Goal: Answer question/provide support

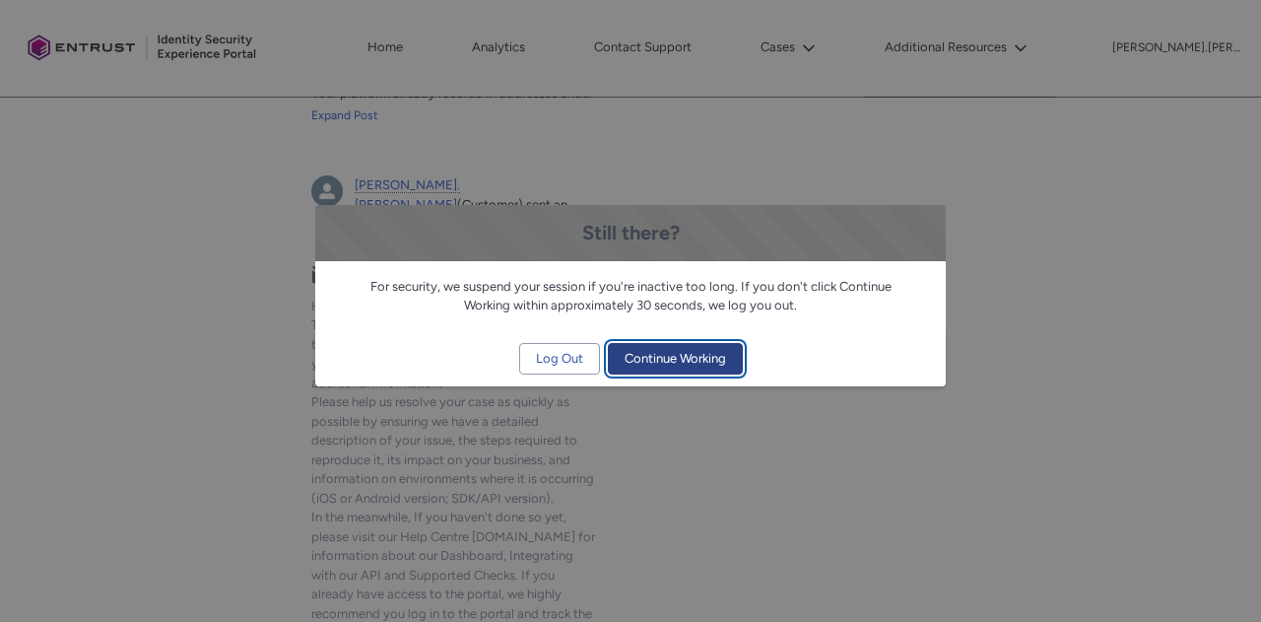
click at [656, 355] on span "Continue Working" at bounding box center [674, 359] width 101 height 30
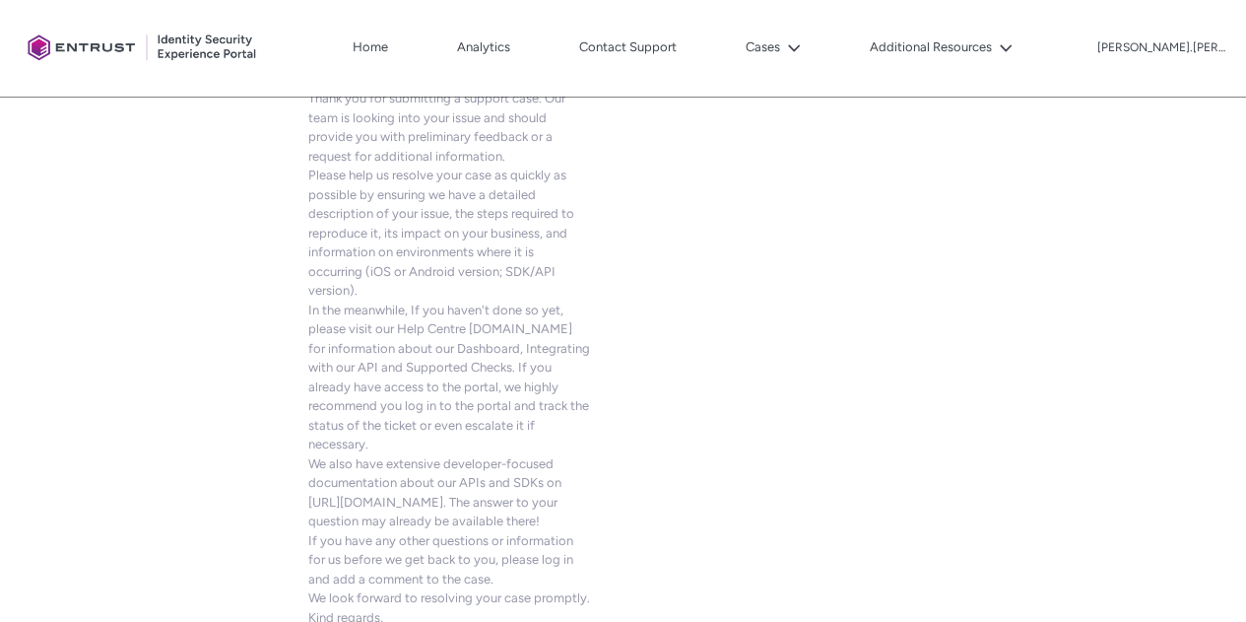
scroll to position [1602, 0]
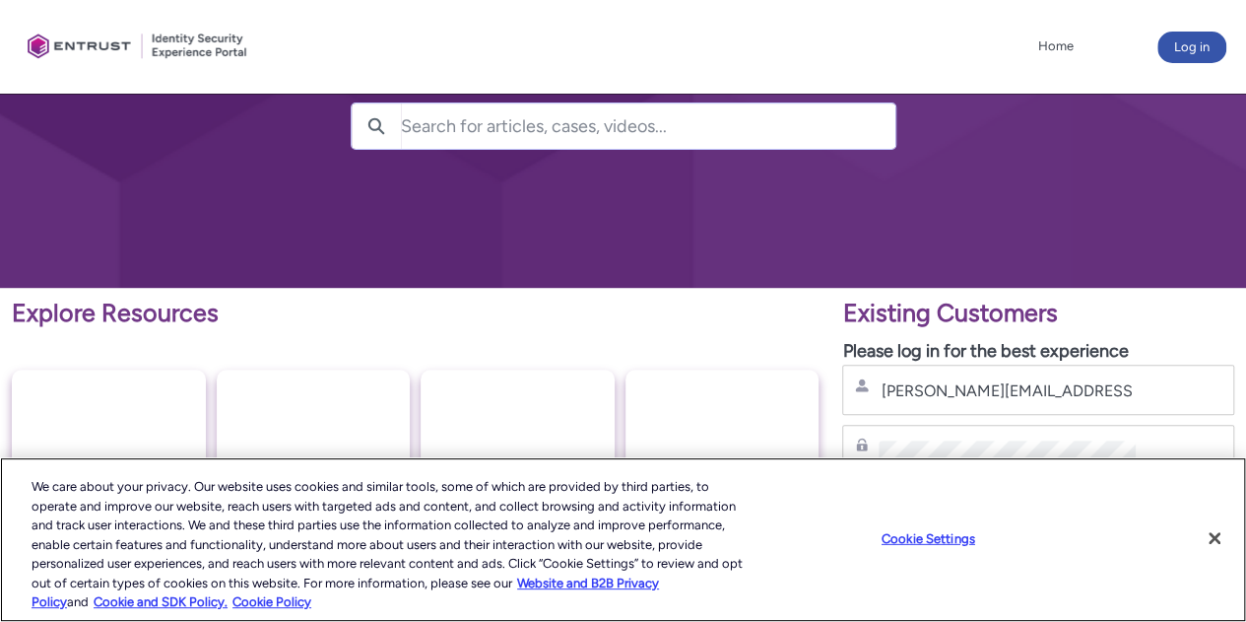
scroll to position [402, 0]
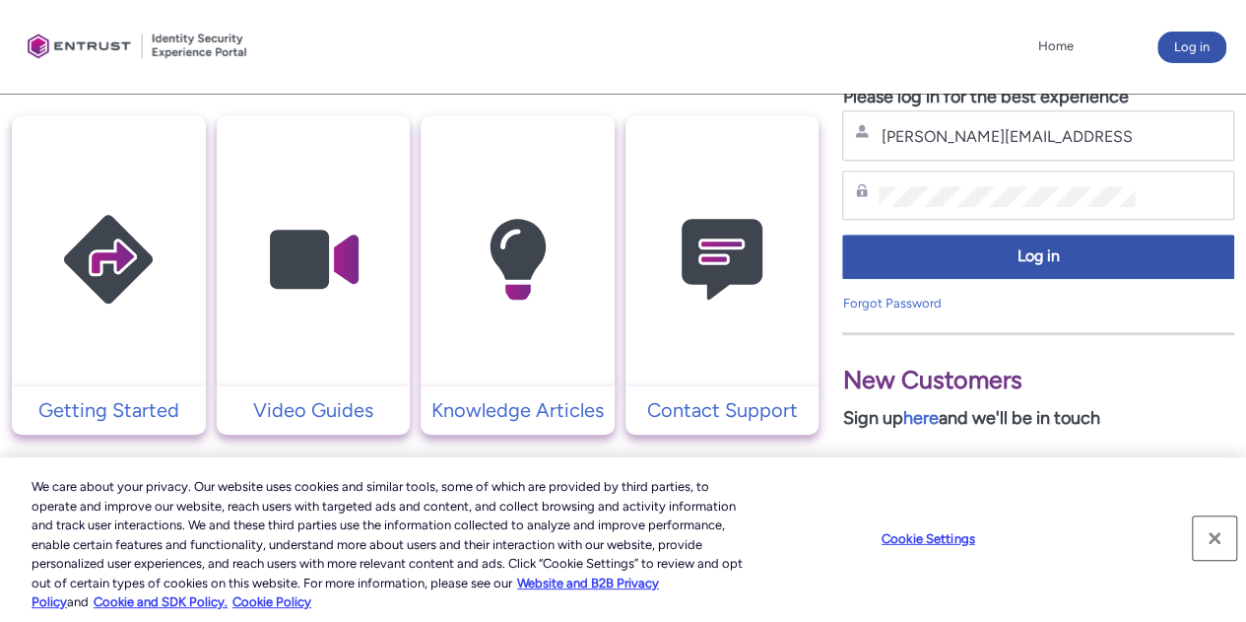
click at [1215, 535] on button "Close" at bounding box center [1214, 537] width 43 height 43
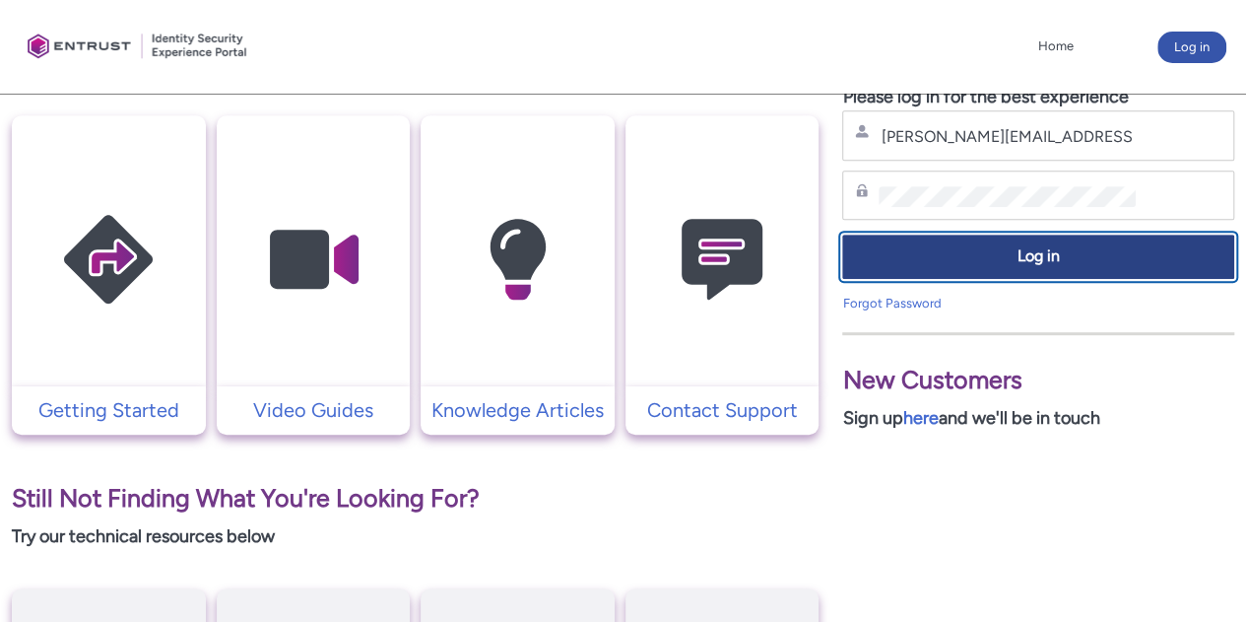
click at [995, 249] on span "Log in" at bounding box center [1038, 256] width 366 height 23
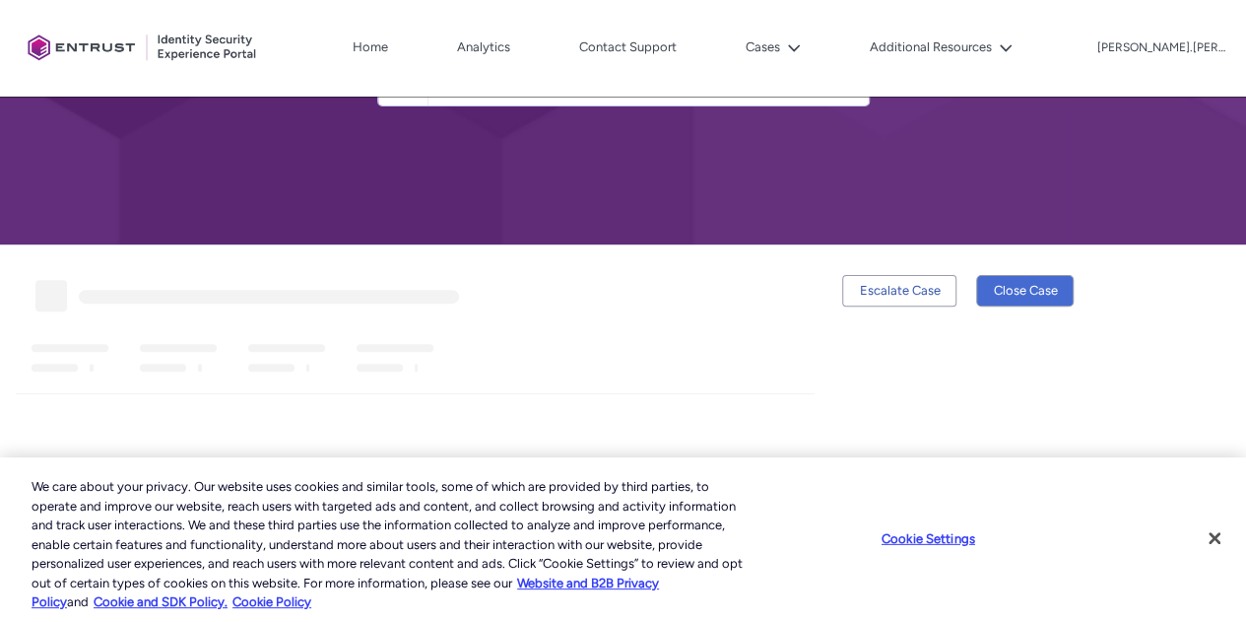
scroll to position [197, 0]
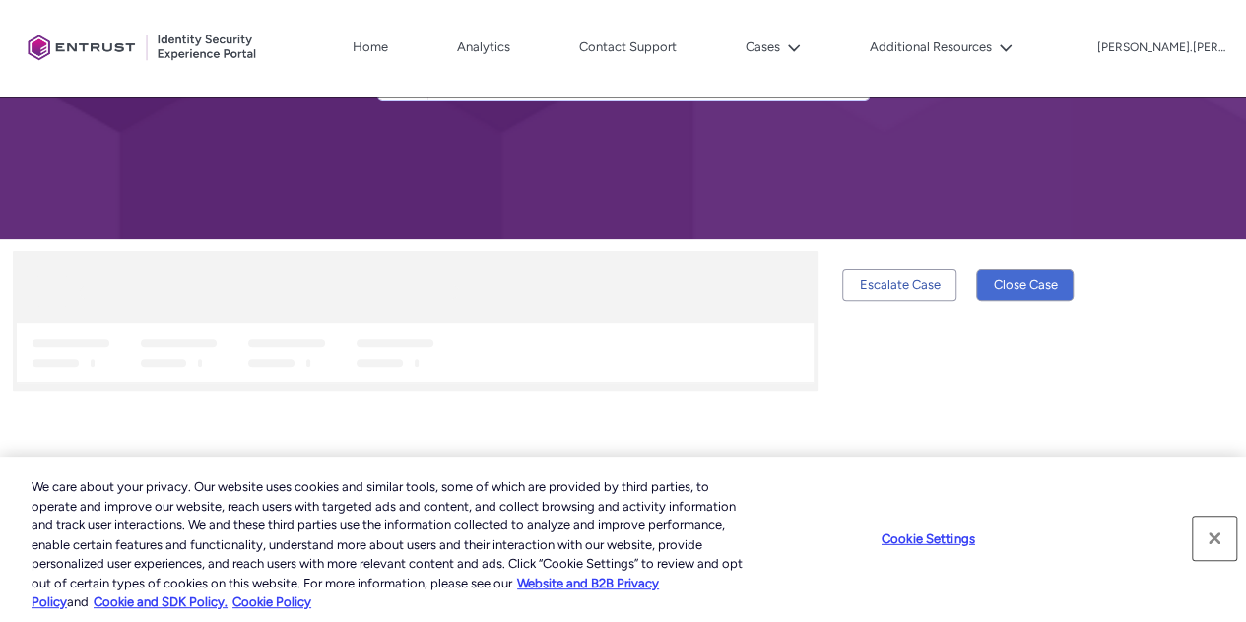
drag, startPoint x: 1214, startPoint y: 534, endPoint x: 1200, endPoint y: 529, distance: 14.6
click at [1214, 533] on button "Close" at bounding box center [1214, 537] width 43 height 43
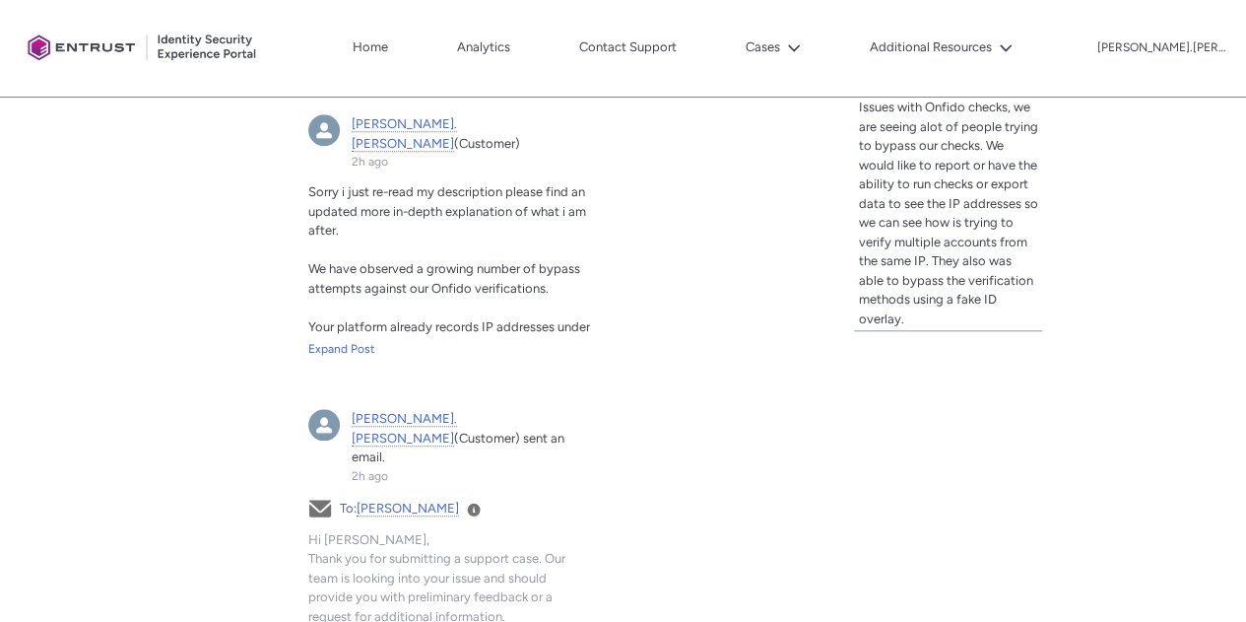
scroll to position [715, 0]
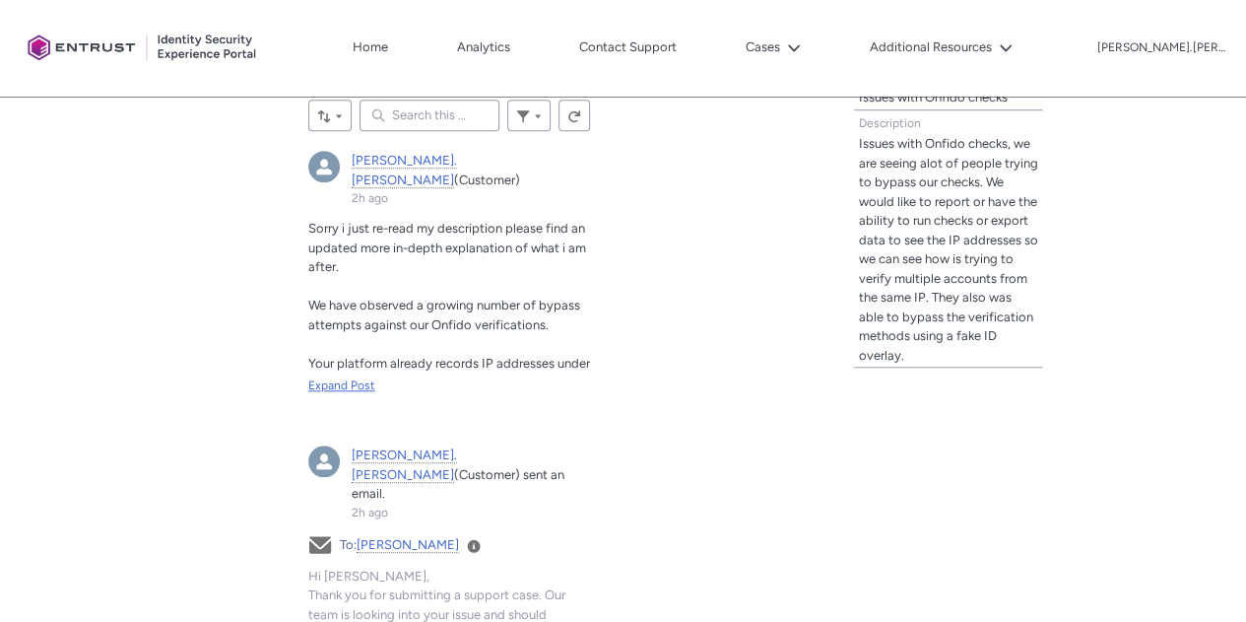
click at [338, 376] on div "Expand Post" at bounding box center [449, 385] width 282 height 18
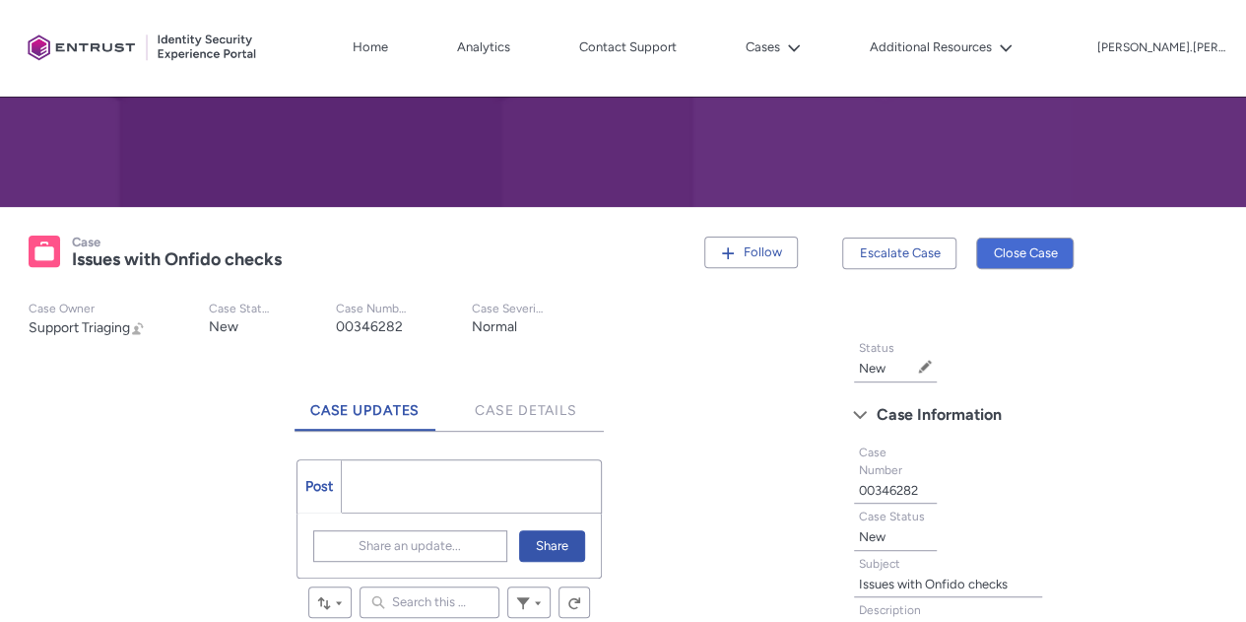
scroll to position [223, 0]
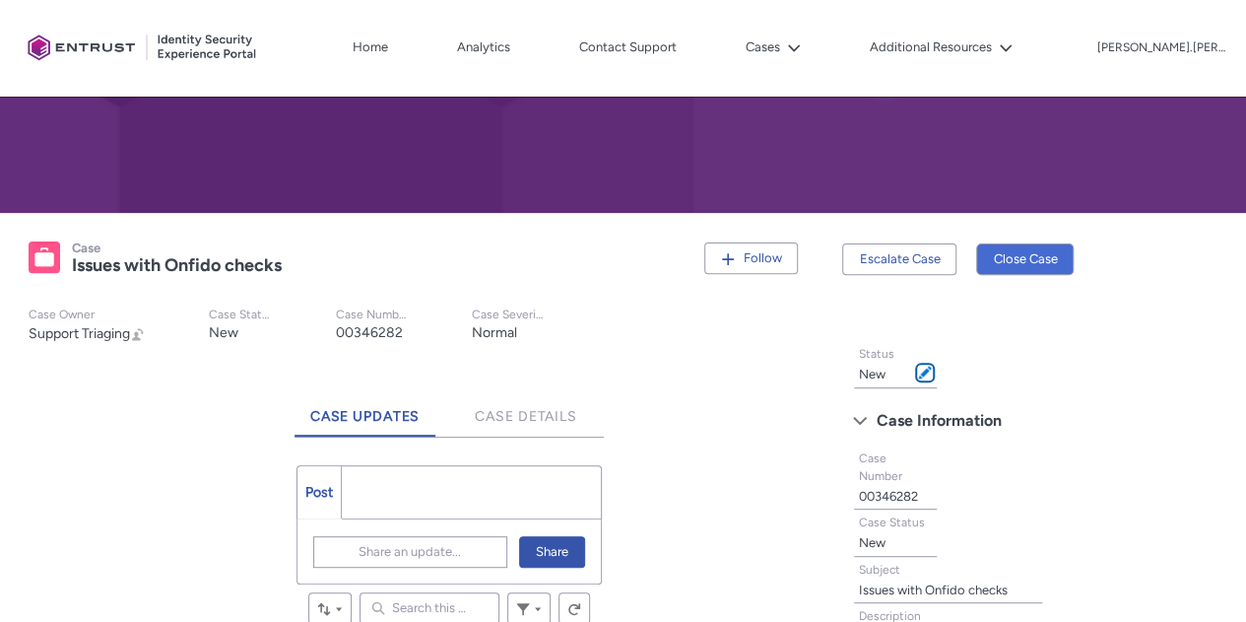
click at [926, 371] on span at bounding box center [925, 372] width 14 height 14
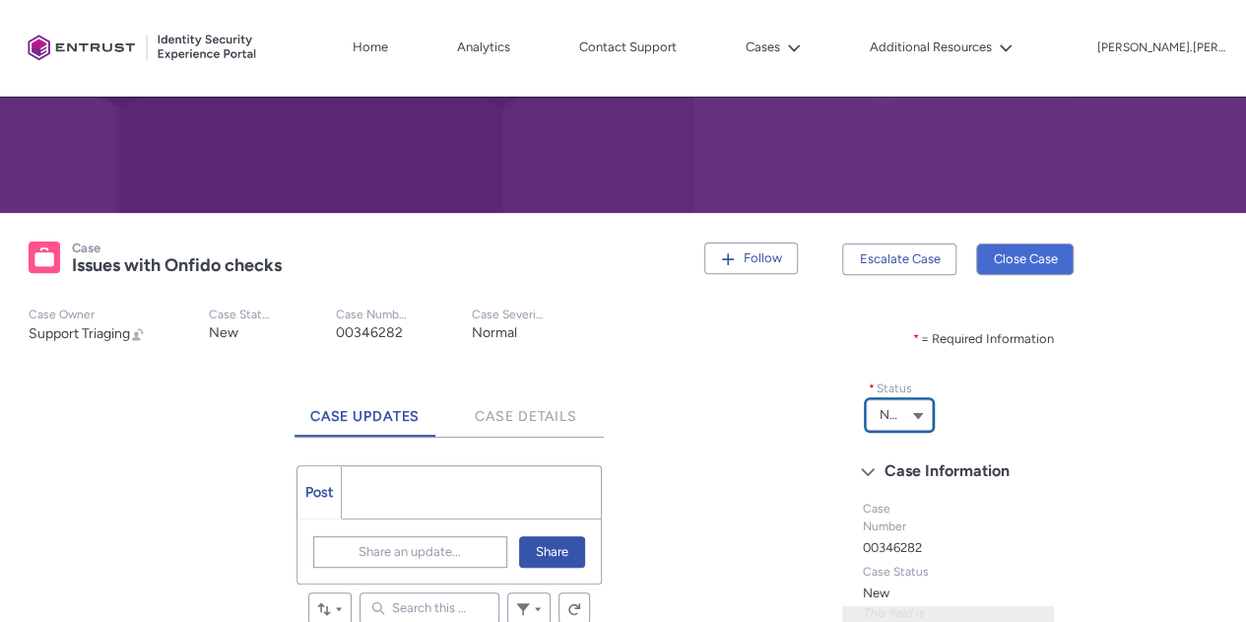
click at [914, 427] on button "New" at bounding box center [899, 415] width 66 height 32
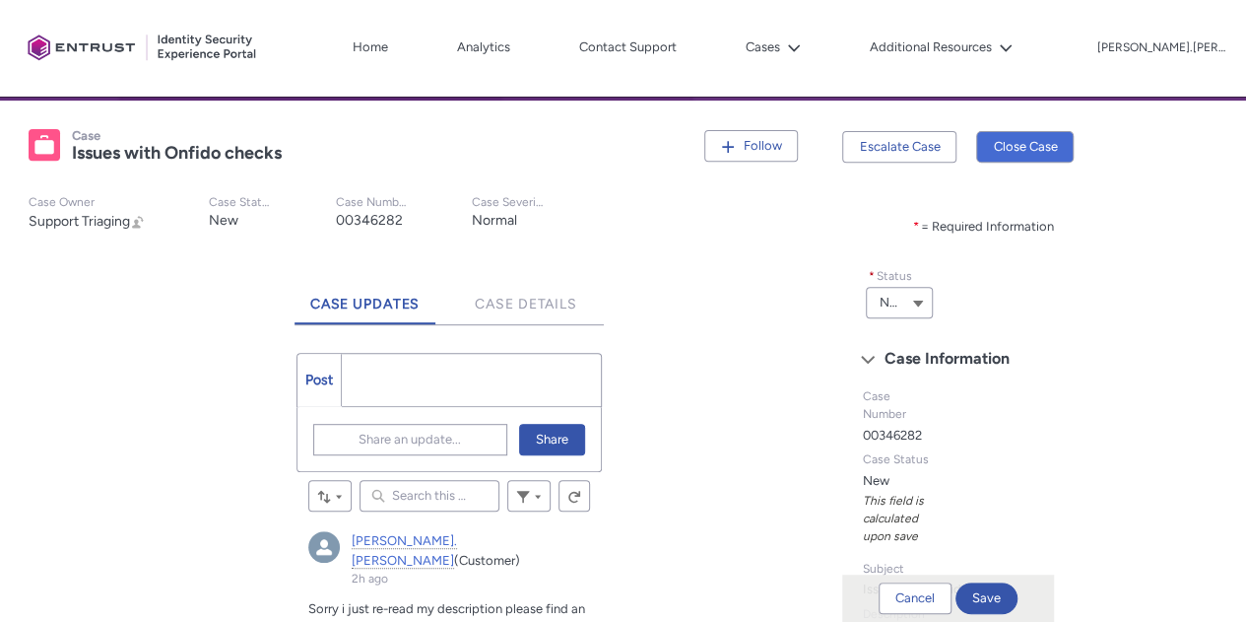
scroll to position [518, 0]
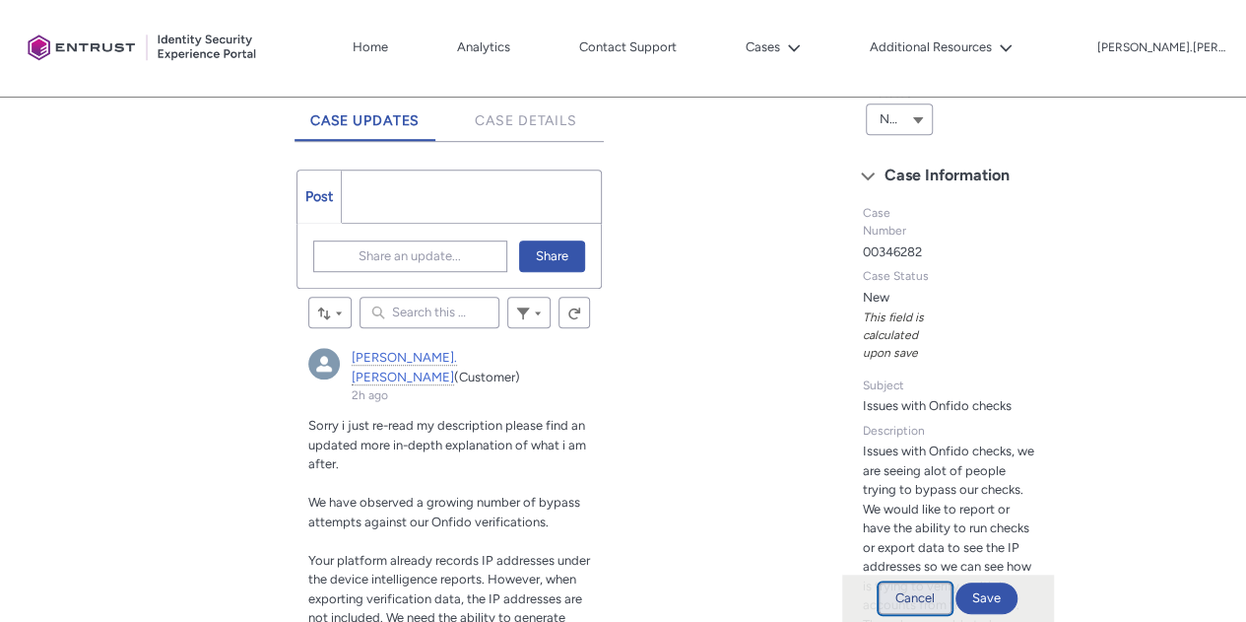
click at [922, 601] on button "Cancel" at bounding box center [915, 598] width 73 height 32
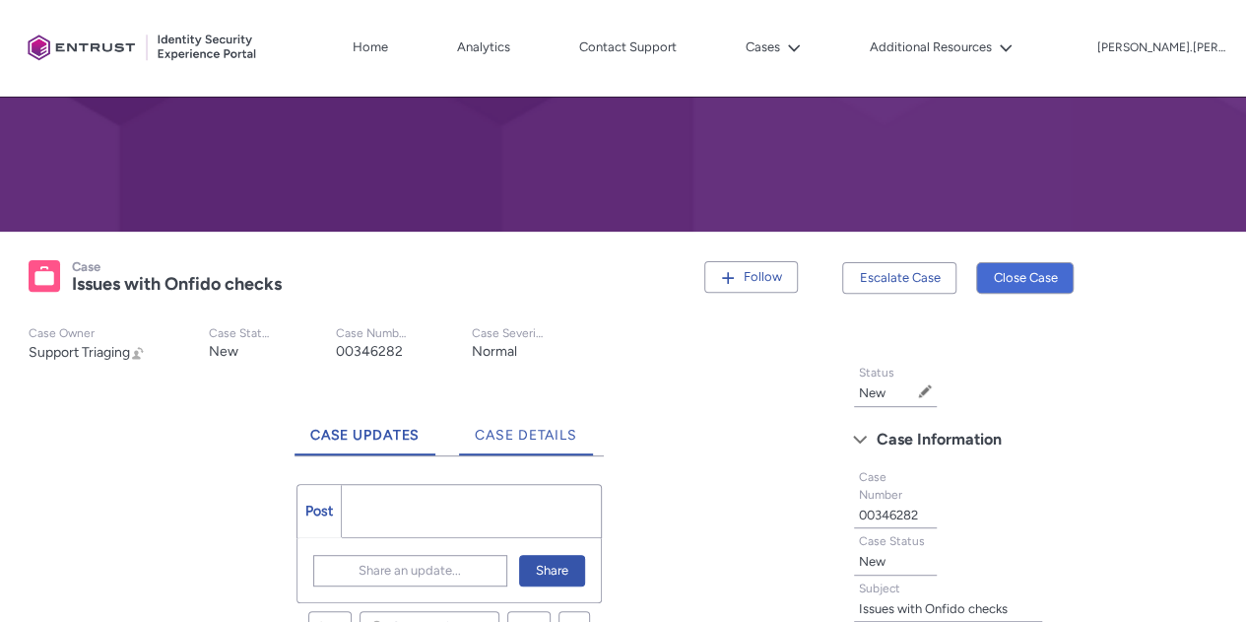
scroll to position [223, 0]
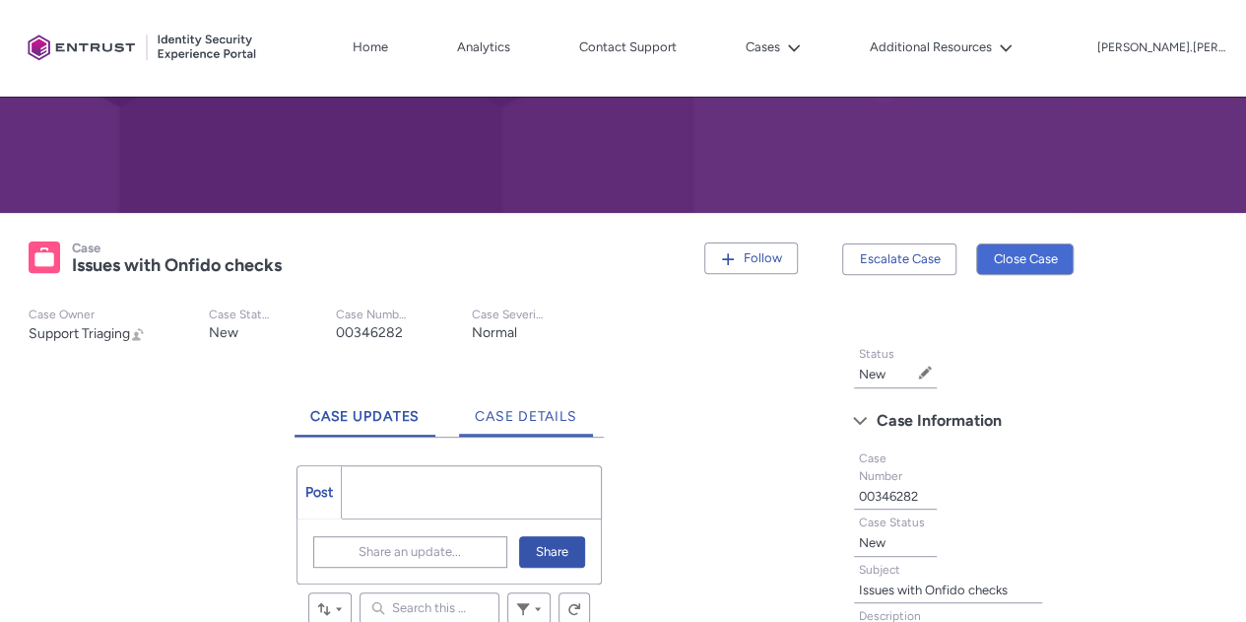
click at [504, 407] on link "Case Details" at bounding box center [526, 409] width 134 height 54
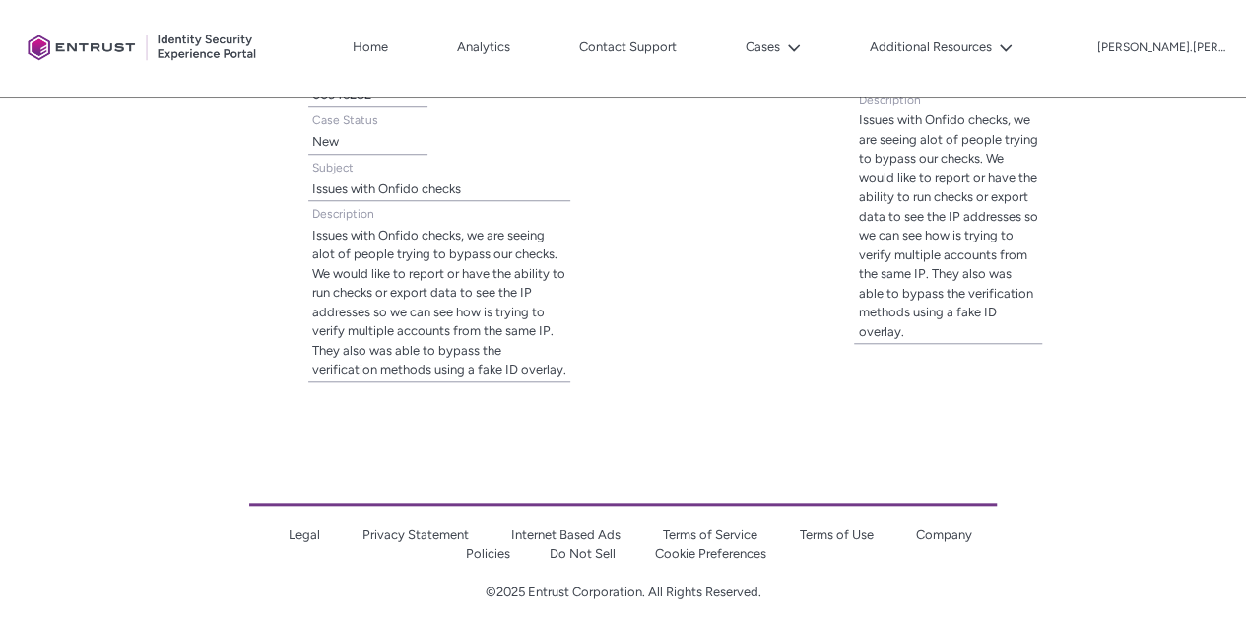
scroll to position [754, 0]
